Goal: Transaction & Acquisition: Register for event/course

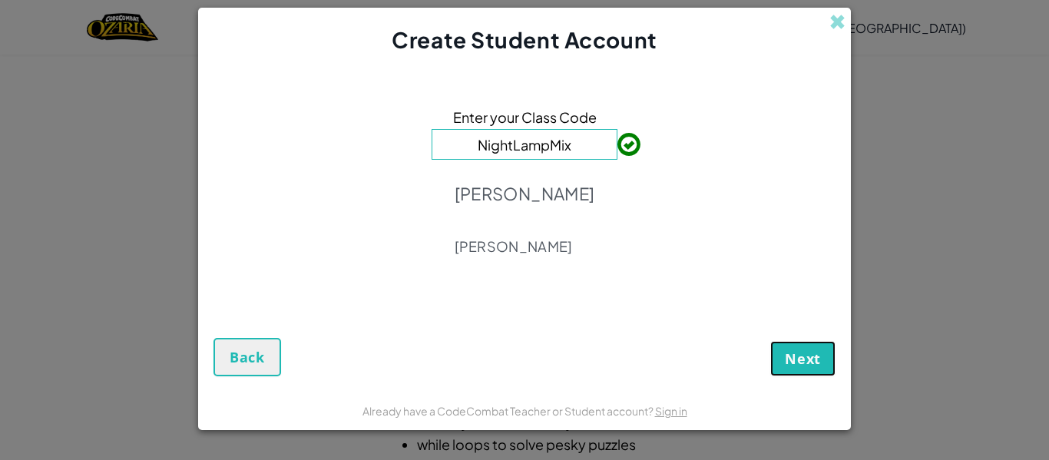
click at [799, 363] on span "Next" at bounding box center [803, 358] width 36 height 18
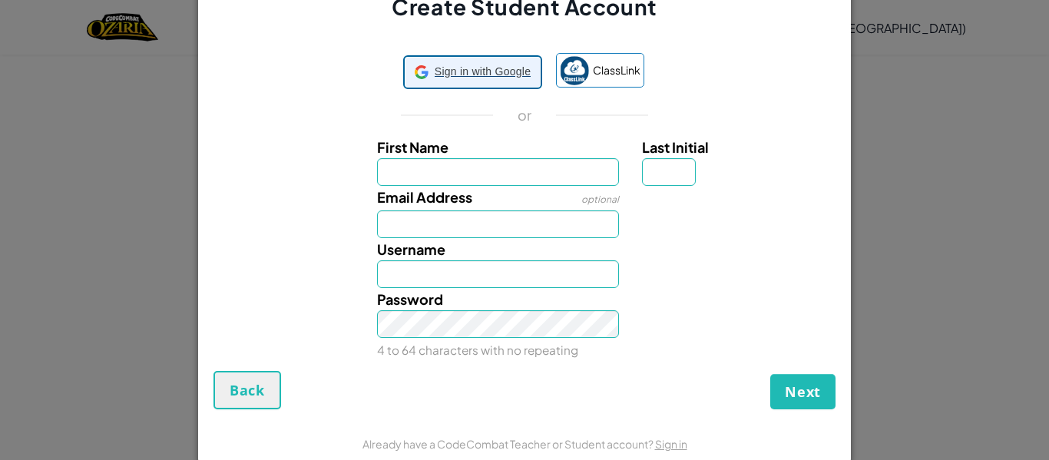
click at [495, 78] on span "Sign in with Google" at bounding box center [483, 72] width 96 height 22
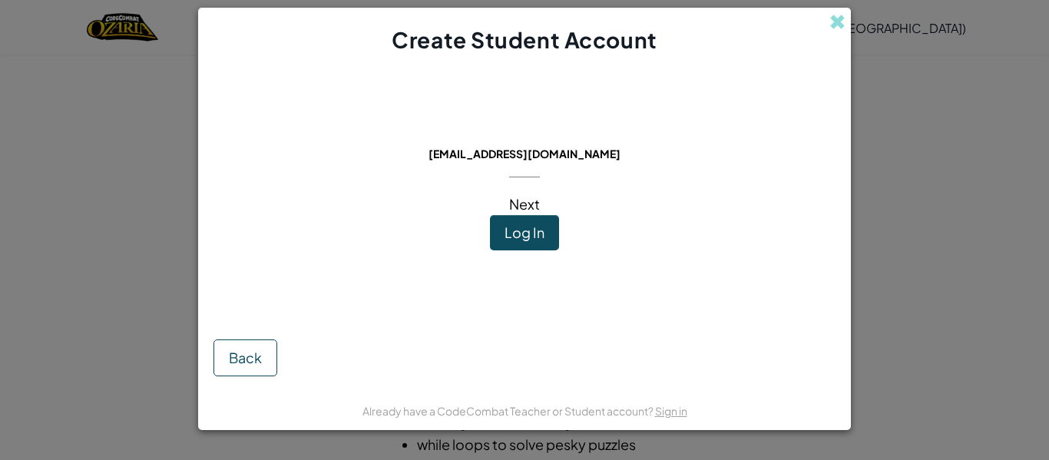
click at [518, 230] on span "Log In" at bounding box center [525, 233] width 40 height 18
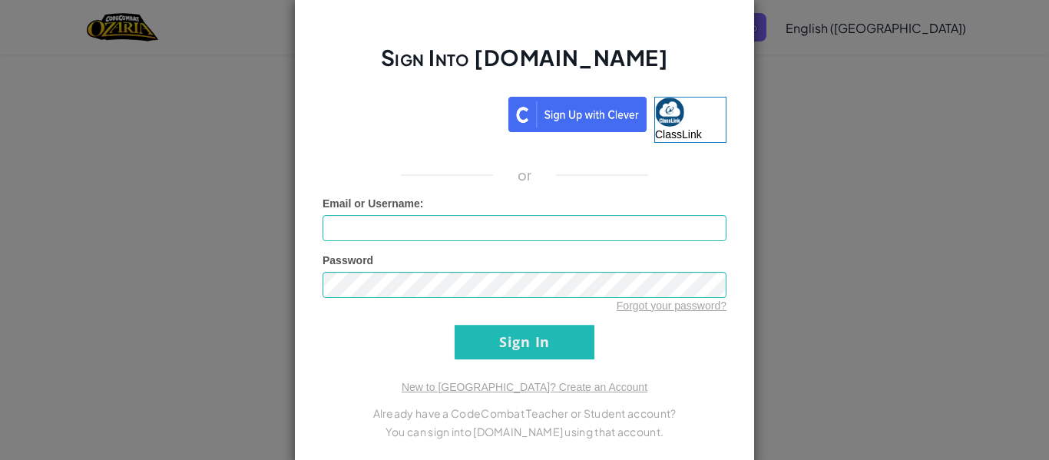
scroll to position [20, 0]
